Goal: Task Accomplishment & Management: Use online tool/utility

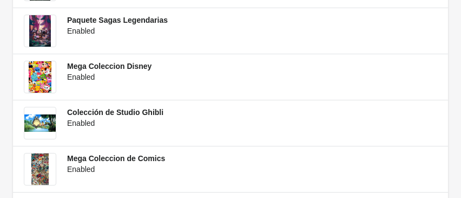
scroll to position [280, 0]
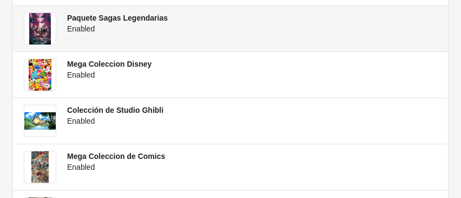
click at [127, 18] on span "Paquete Sagas Legendarias" at bounding box center [117, 18] width 101 height 9
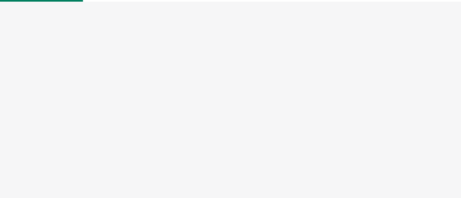
select select "US"
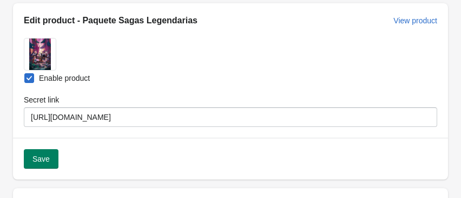
scroll to position [53, 0]
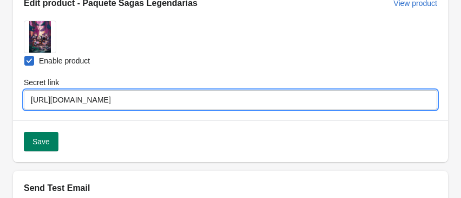
click at [372, 104] on input "[URL][DOMAIN_NAME]" at bounding box center [231, 99] width 414 height 19
type input "h"
paste input "[URL][DOMAIN_NAME]"
type input "[URL][DOMAIN_NAME]"
click at [48, 139] on span "Save" at bounding box center [40, 141] width 17 height 9
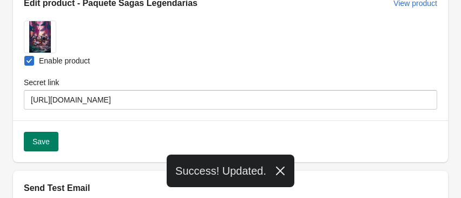
click at [283, 175] on icon "button" at bounding box center [280, 170] width 11 height 11
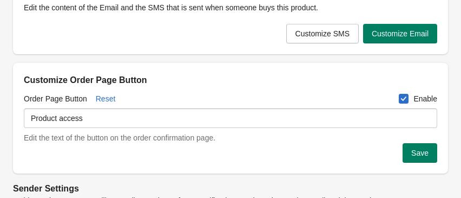
scroll to position [375, 0]
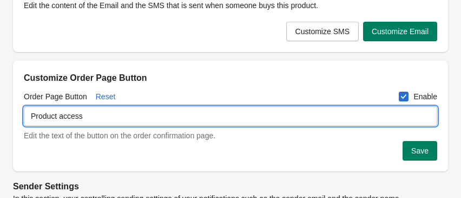
click at [161, 121] on input "Product access" at bounding box center [231, 115] width 414 height 19
click at [188, 94] on div "Order Page Button Reset Enable" at bounding box center [231, 93] width 414 height 19
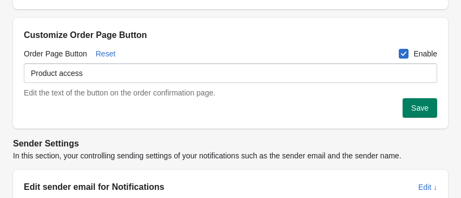
scroll to position [418, 0]
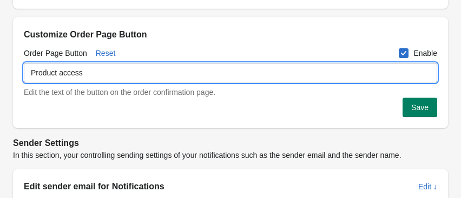
click at [136, 71] on input "Product access" at bounding box center [231, 72] width 414 height 19
type input "P"
type input "Acceder"
click at [423, 112] on span "Save" at bounding box center [419, 107] width 17 height 9
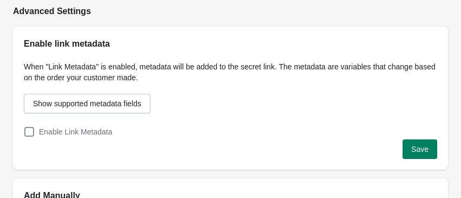
scroll to position [648, 0]
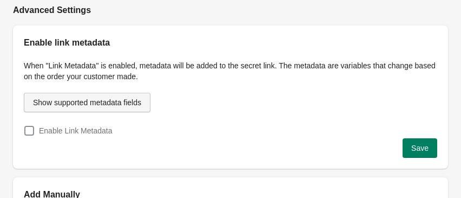
click at [119, 104] on span "Show supported metadata fields" at bounding box center [87, 102] width 108 height 9
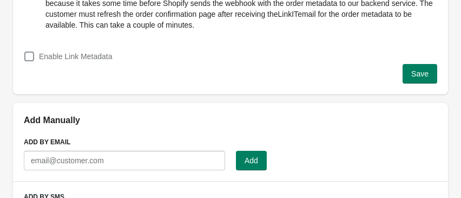
scroll to position [0, 0]
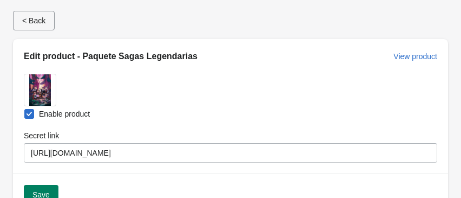
click at [35, 17] on span "< Back" at bounding box center [33, 20] width 23 height 9
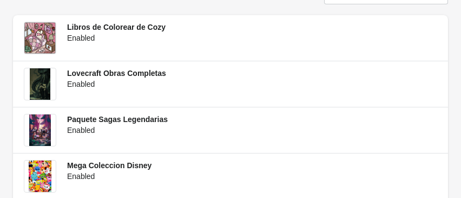
scroll to position [181, 0]
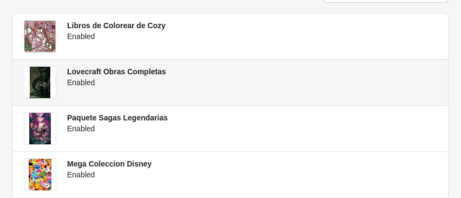
click at [124, 75] on span "Lovecraft Obras Completas" at bounding box center [116, 71] width 99 height 9
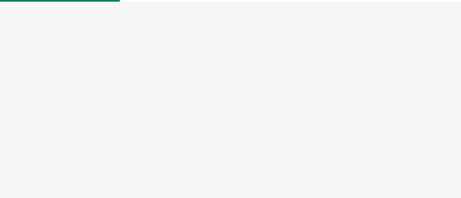
select select "US"
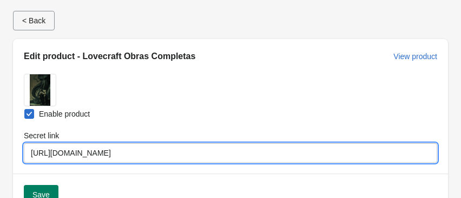
click at [373, 157] on input "[URL][DOMAIN_NAME]" at bounding box center [231, 152] width 414 height 19
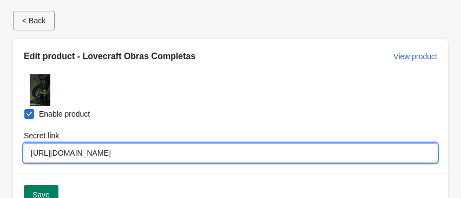
click at [373, 157] on input "[URL][DOMAIN_NAME]" at bounding box center [231, 152] width 414 height 19
paste input "[URL][DOMAIN_NAME]"
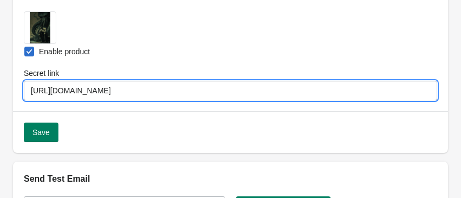
scroll to position [71, 0]
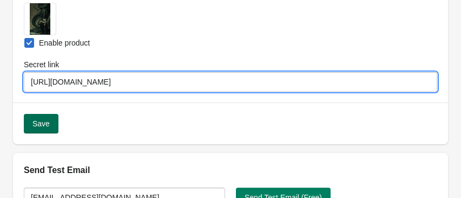
type input "[URL][DOMAIN_NAME]"
click at [36, 124] on span "Save" at bounding box center [40, 123] width 17 height 9
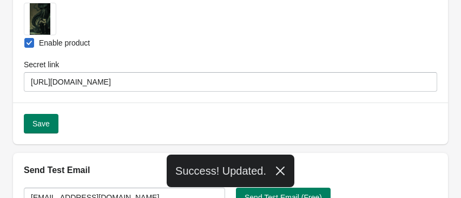
click at [276, 168] on icon "button" at bounding box center [280, 170] width 11 height 11
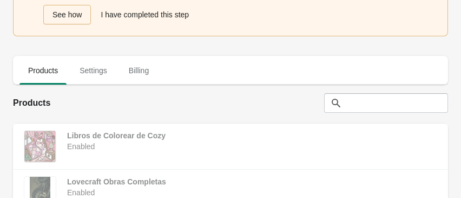
scroll to position [181, 0]
